Goal: Task Accomplishment & Management: Use online tool/utility

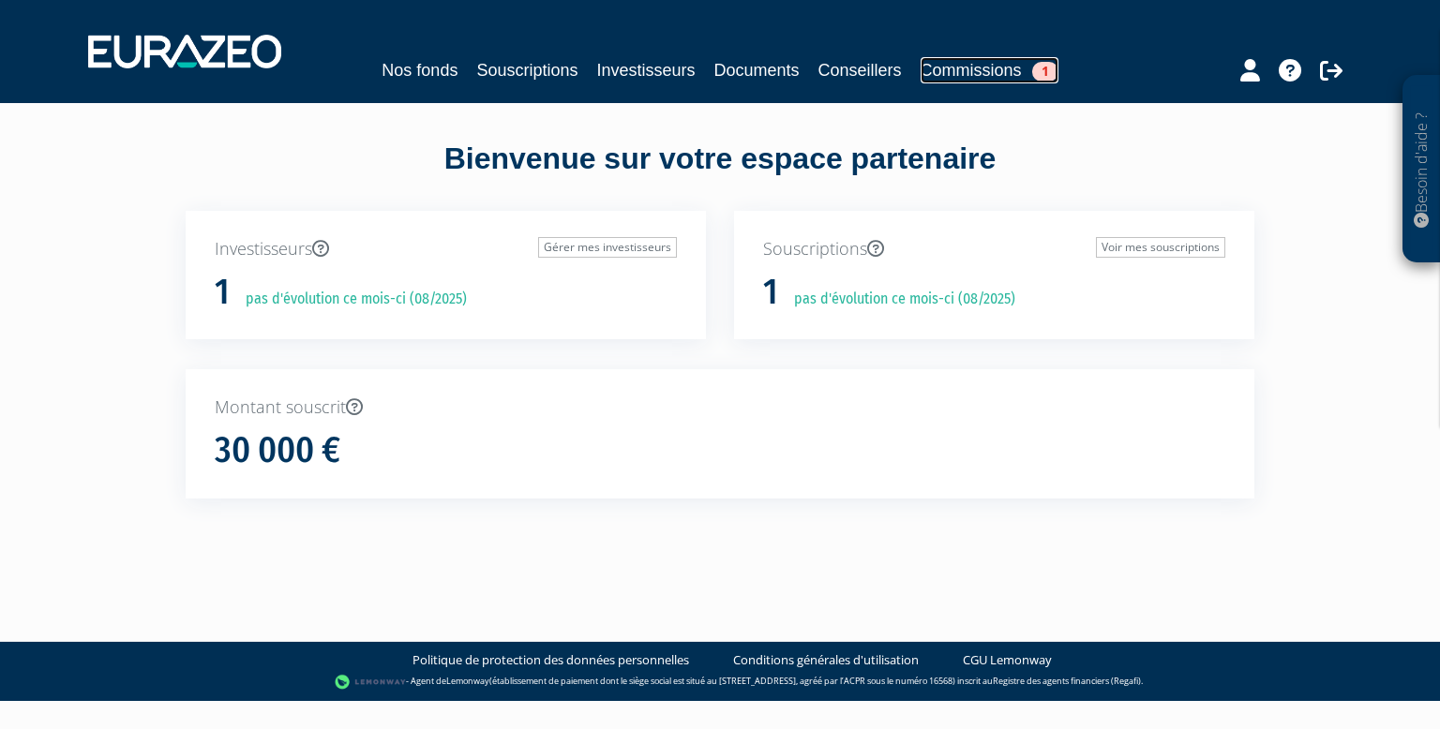
click at [1056, 69] on span "1" at bounding box center [1045, 72] width 26 height 20
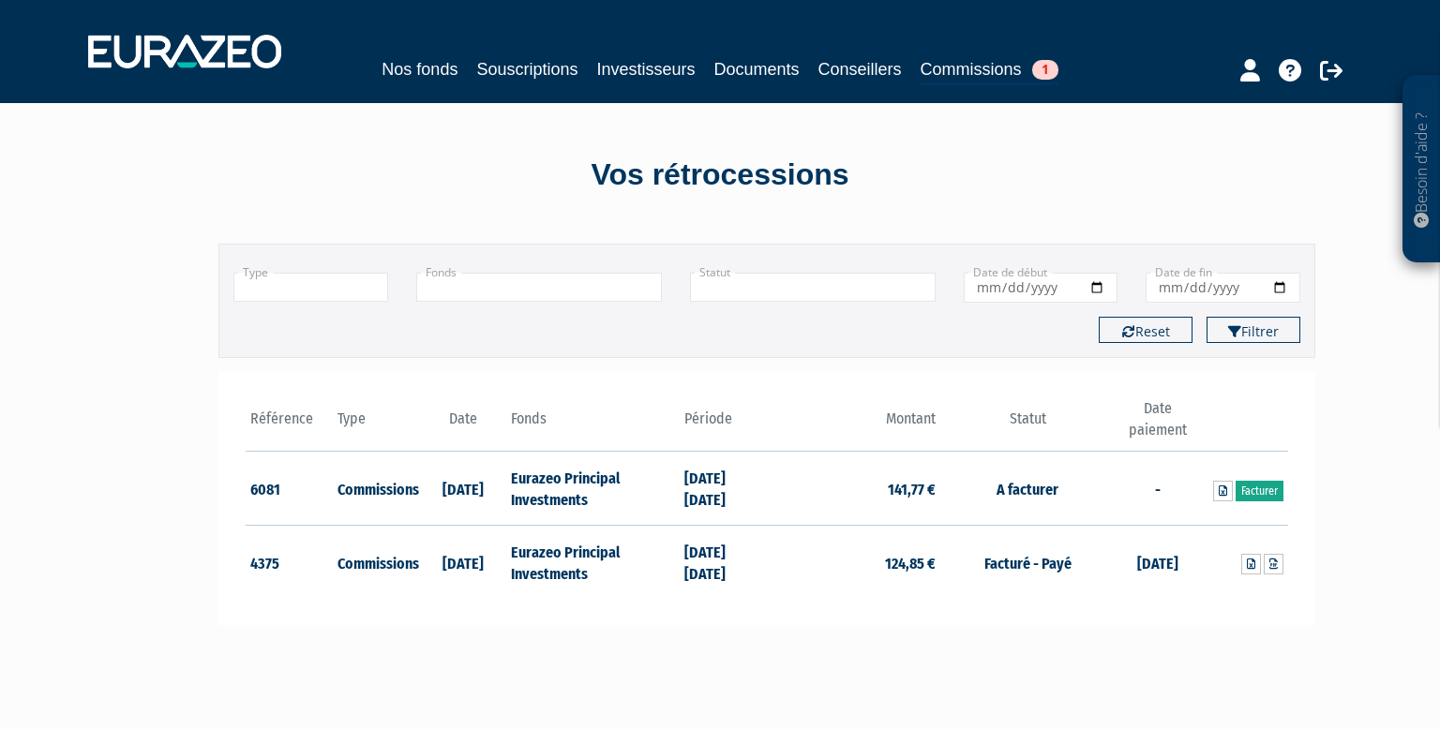
click at [1268, 488] on link "Facturer" at bounding box center [1260, 491] width 48 height 21
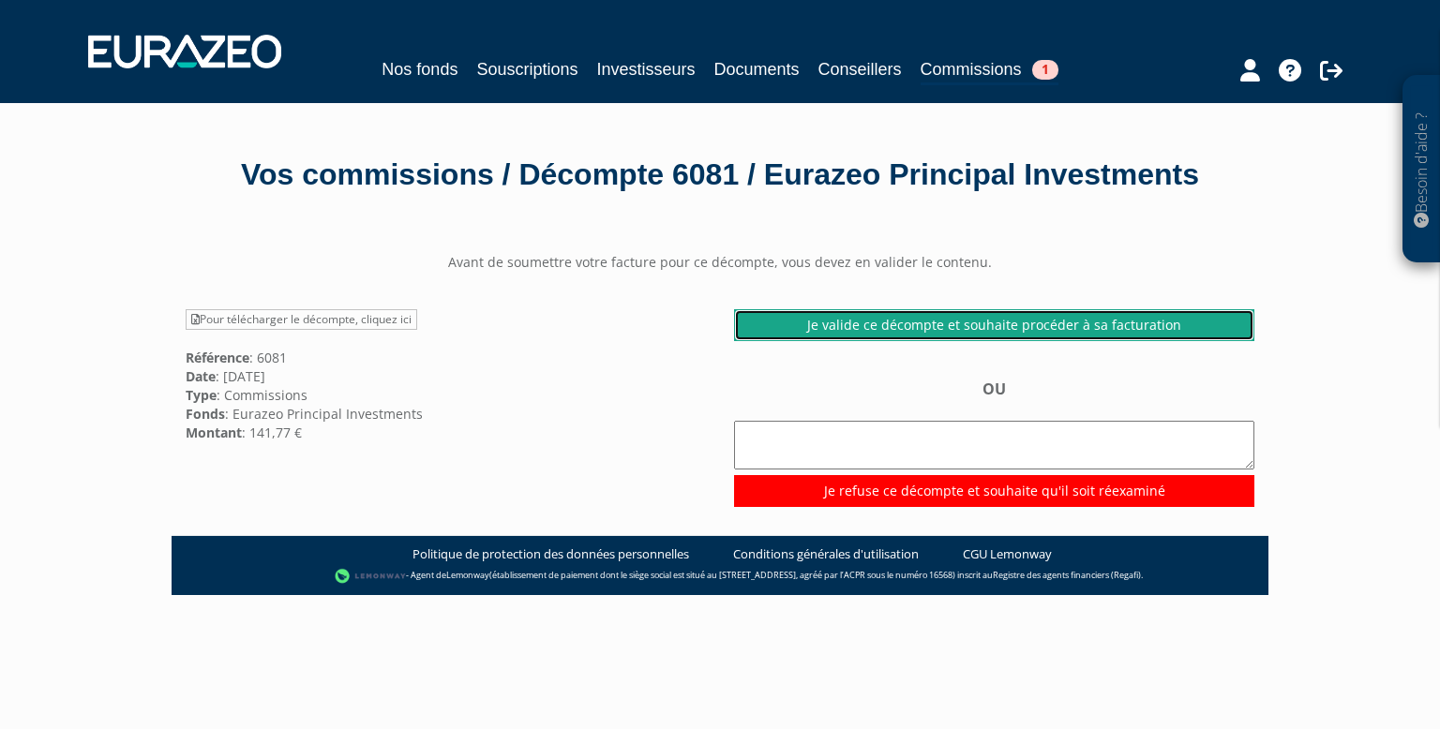
click at [969, 325] on link "Je valide ce décompte et souhaite procéder à sa facturation" at bounding box center [994, 325] width 520 height 32
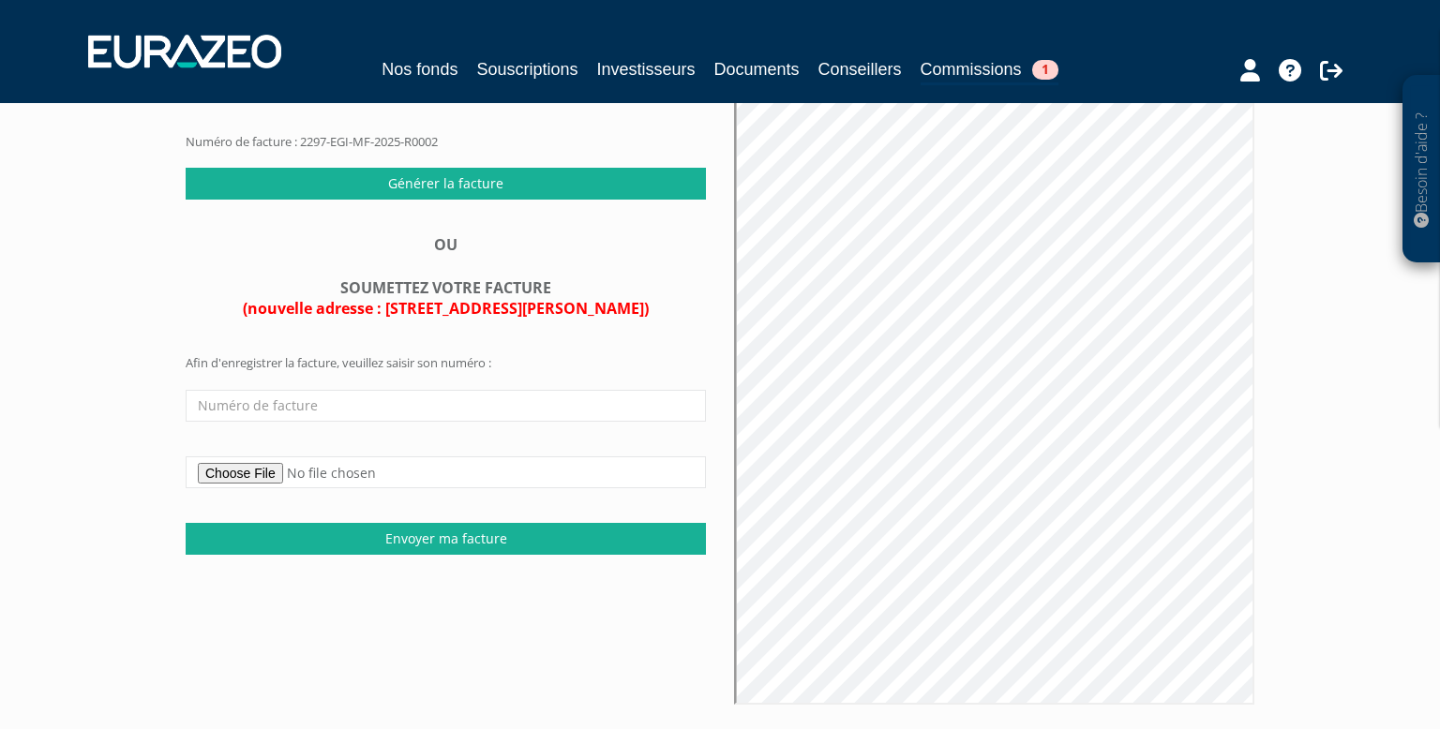
scroll to position [174, 0]
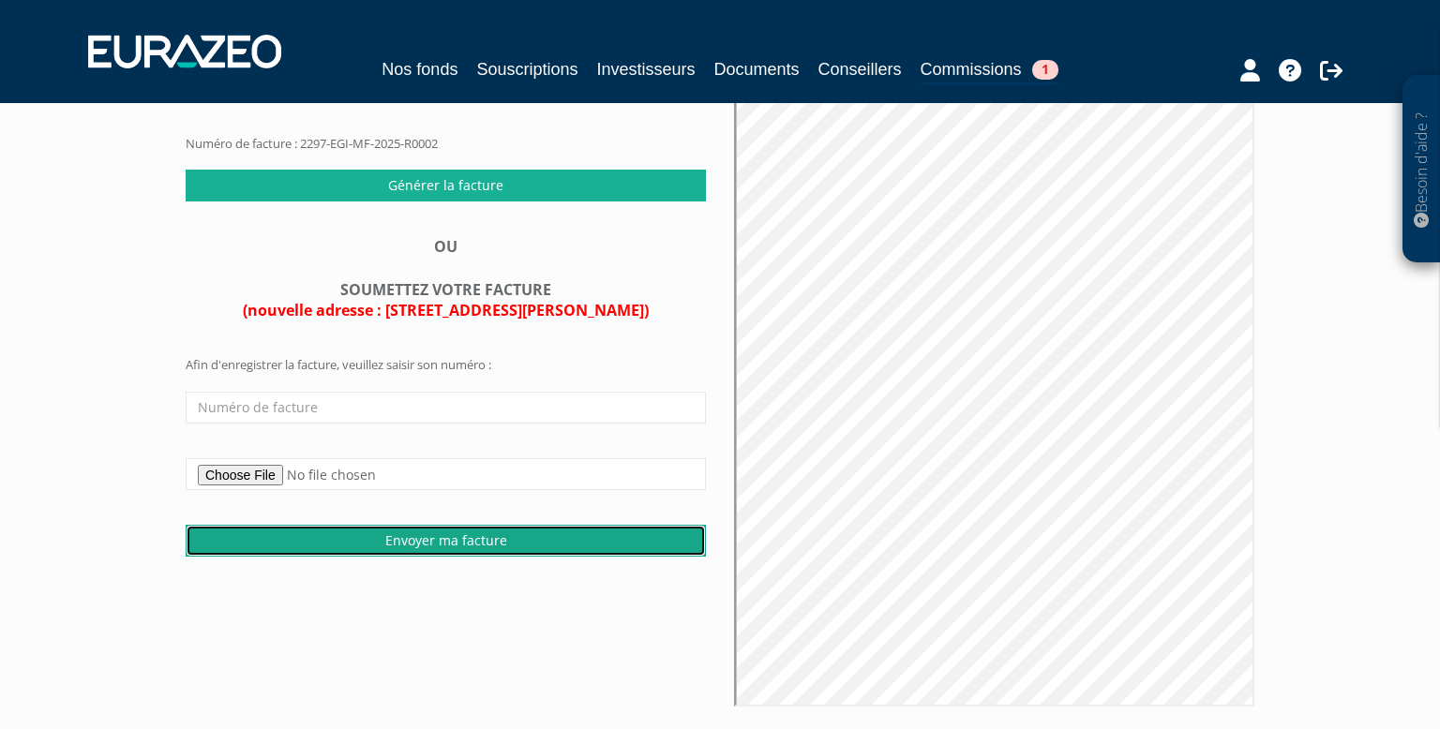
click at [483, 539] on input "Envoyer ma facture" at bounding box center [446, 541] width 520 height 32
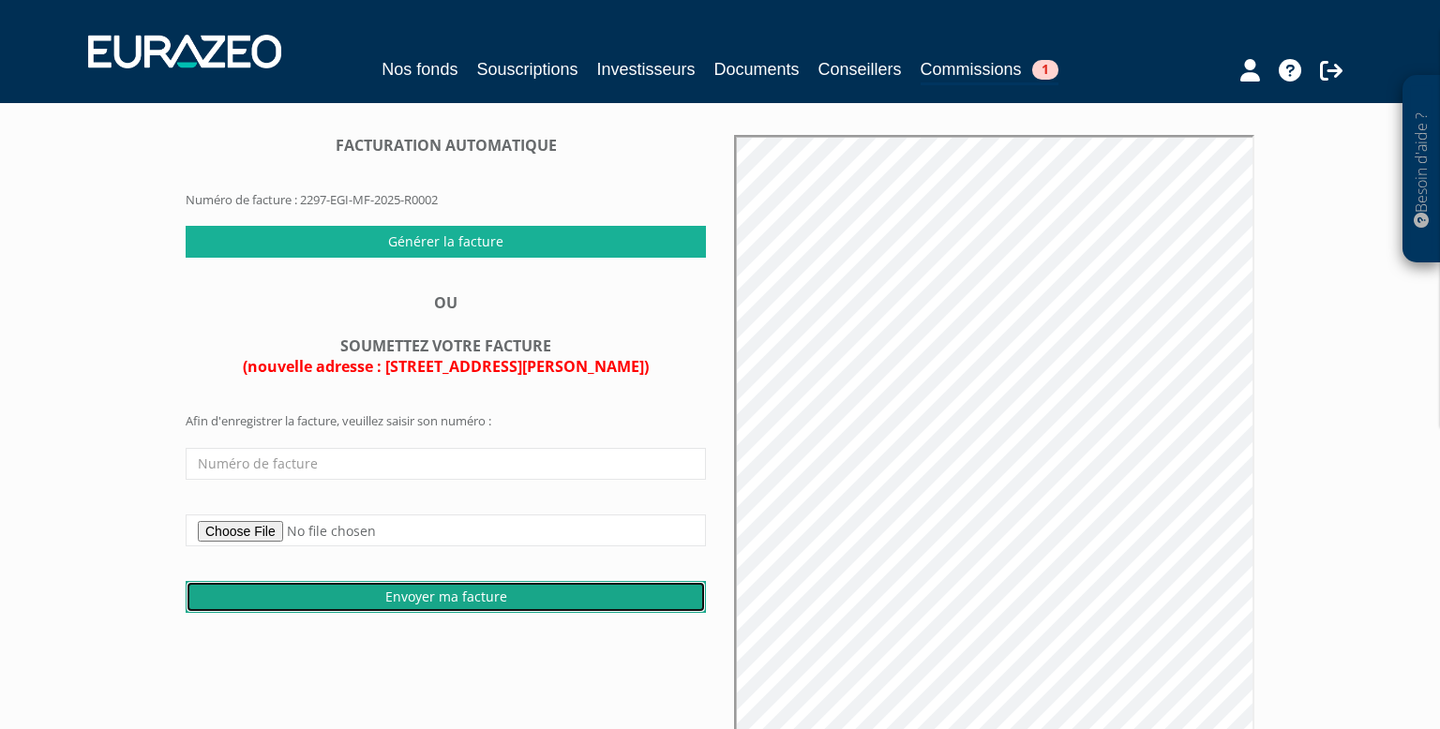
scroll to position [109, 0]
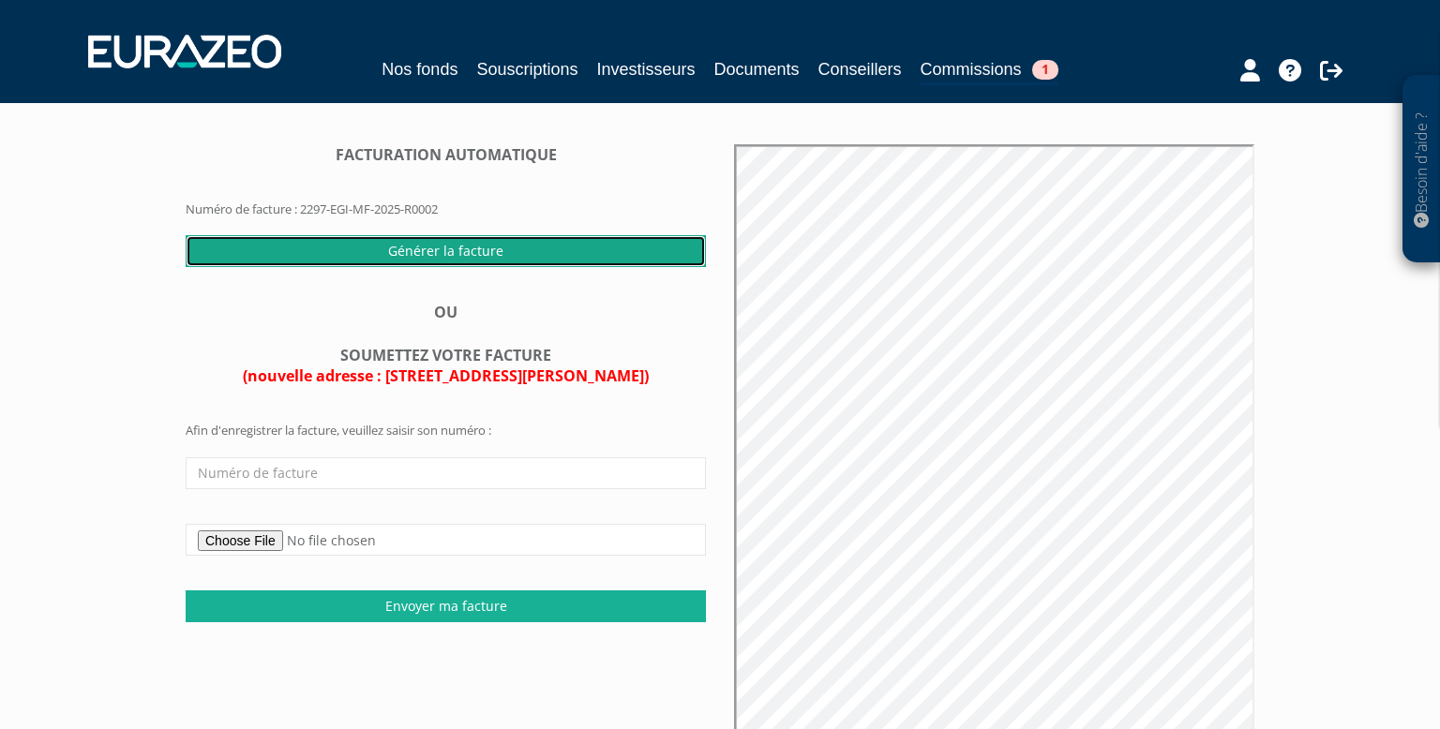
click at [488, 265] on input "Générer la facture" at bounding box center [446, 251] width 520 height 32
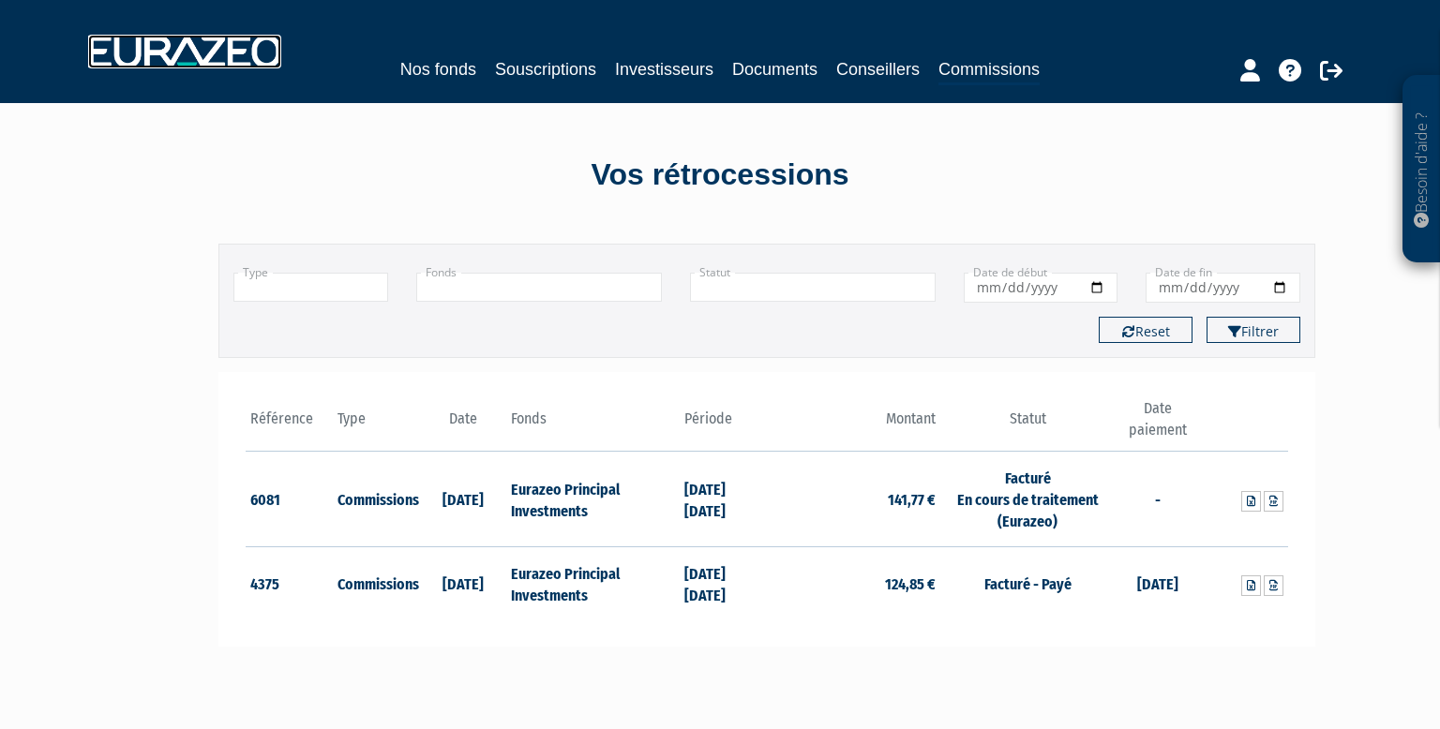
click at [240, 65] on img at bounding box center [184, 52] width 193 height 34
